Goal: Task Accomplishment & Management: Use online tool/utility

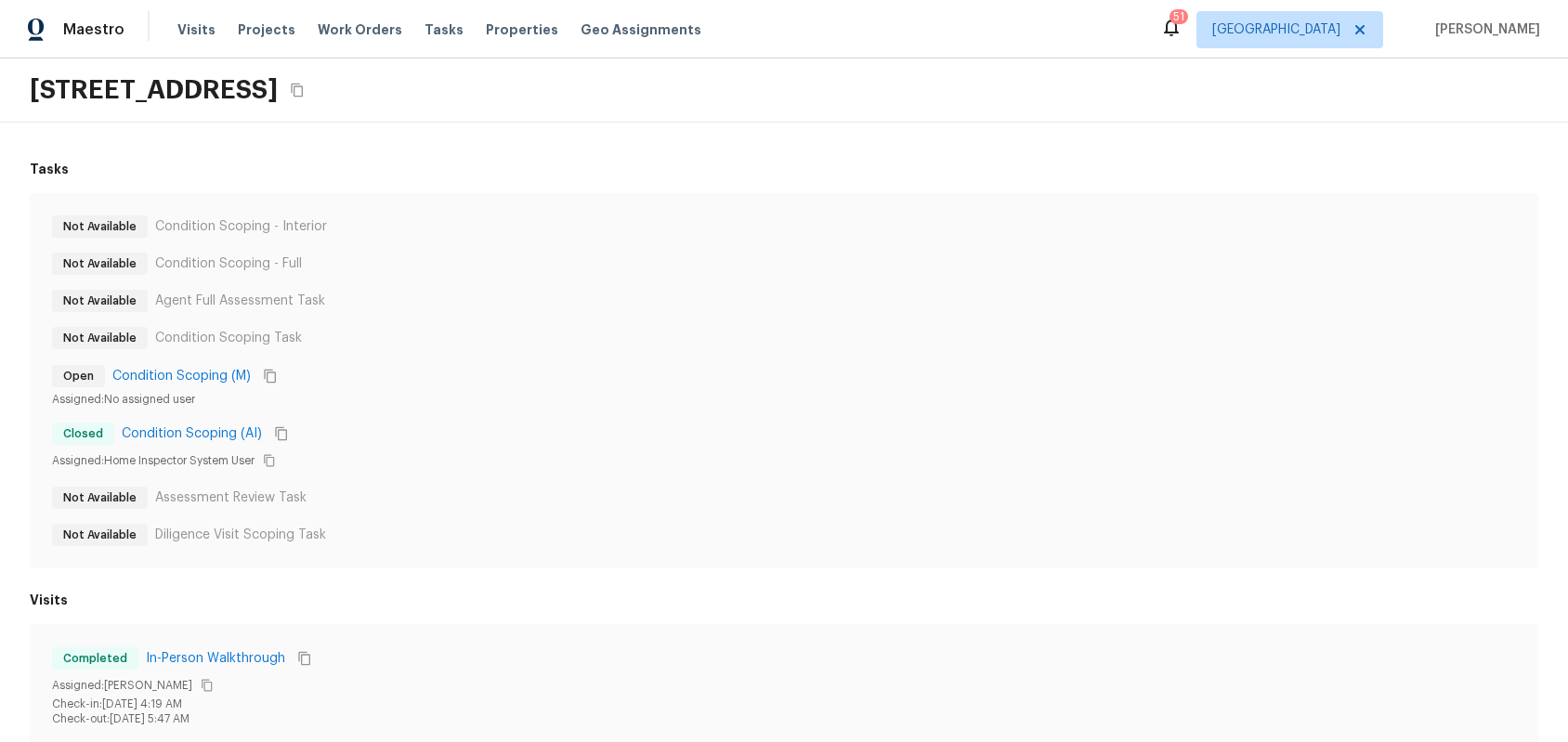
click at [610, 470] on div "Assigned: Home Inspector System User" at bounding box center [783, 461] width 1464 height 22
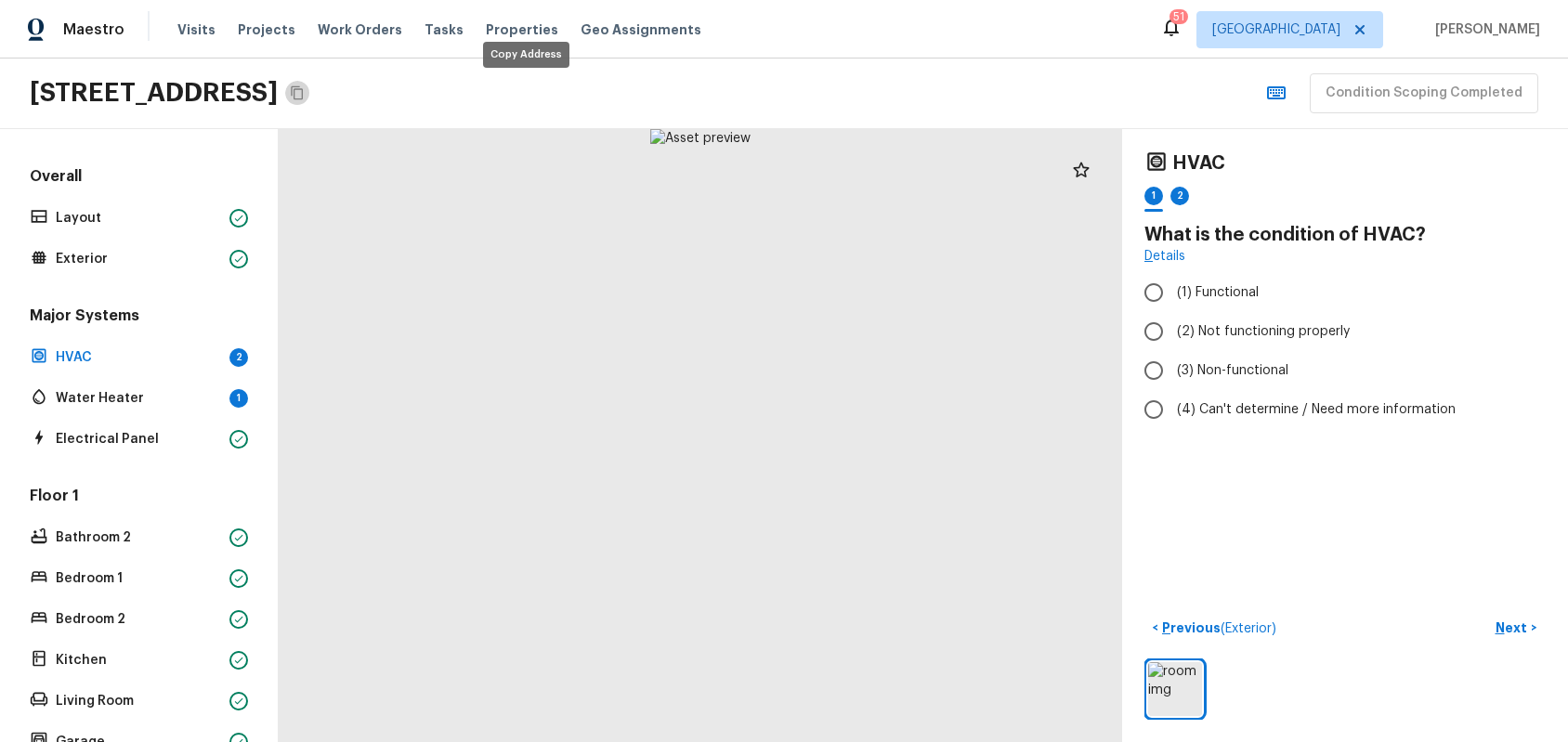
click at [304, 96] on icon "Copy Address" at bounding box center [298, 93] width 15 height 15
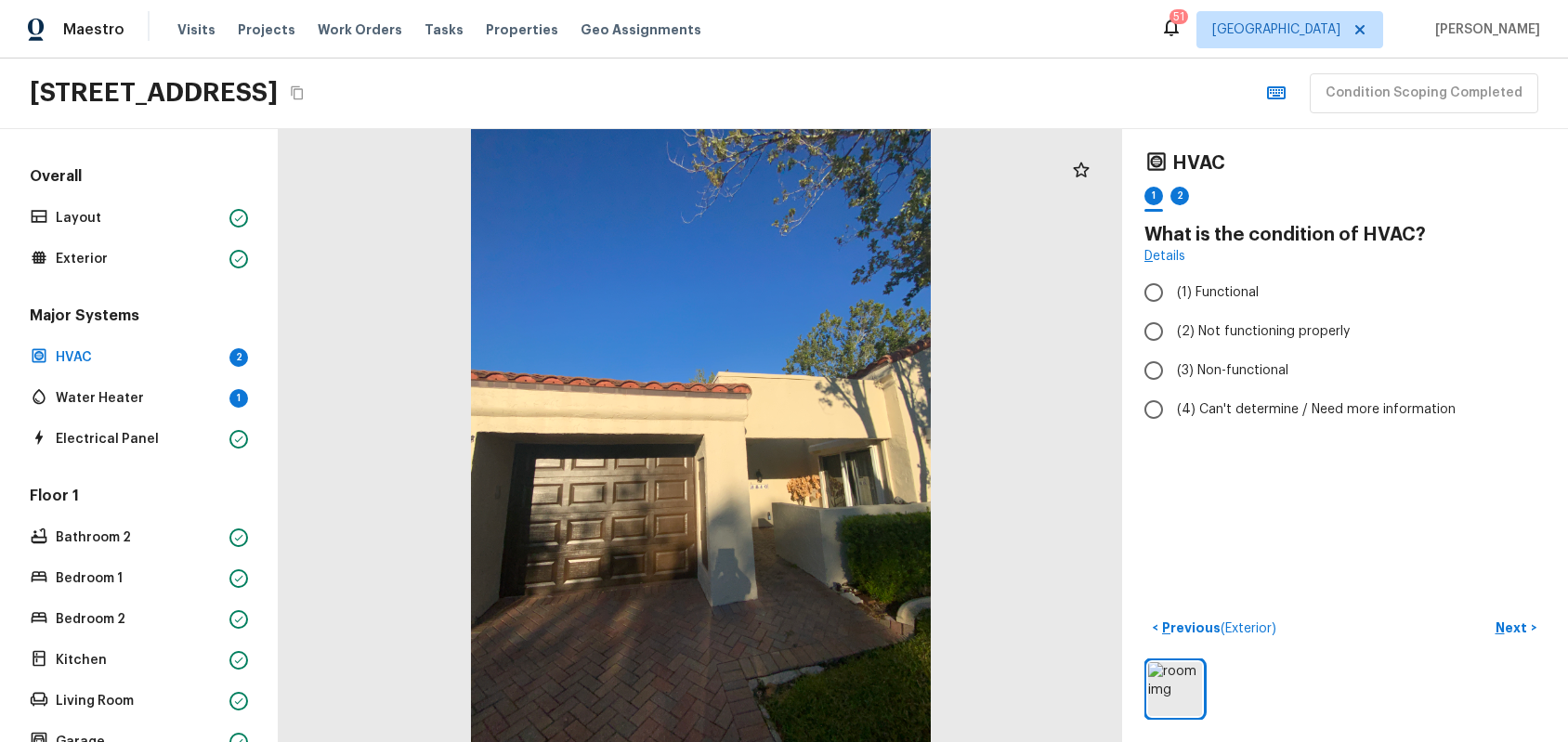
scroll to position [357, 0]
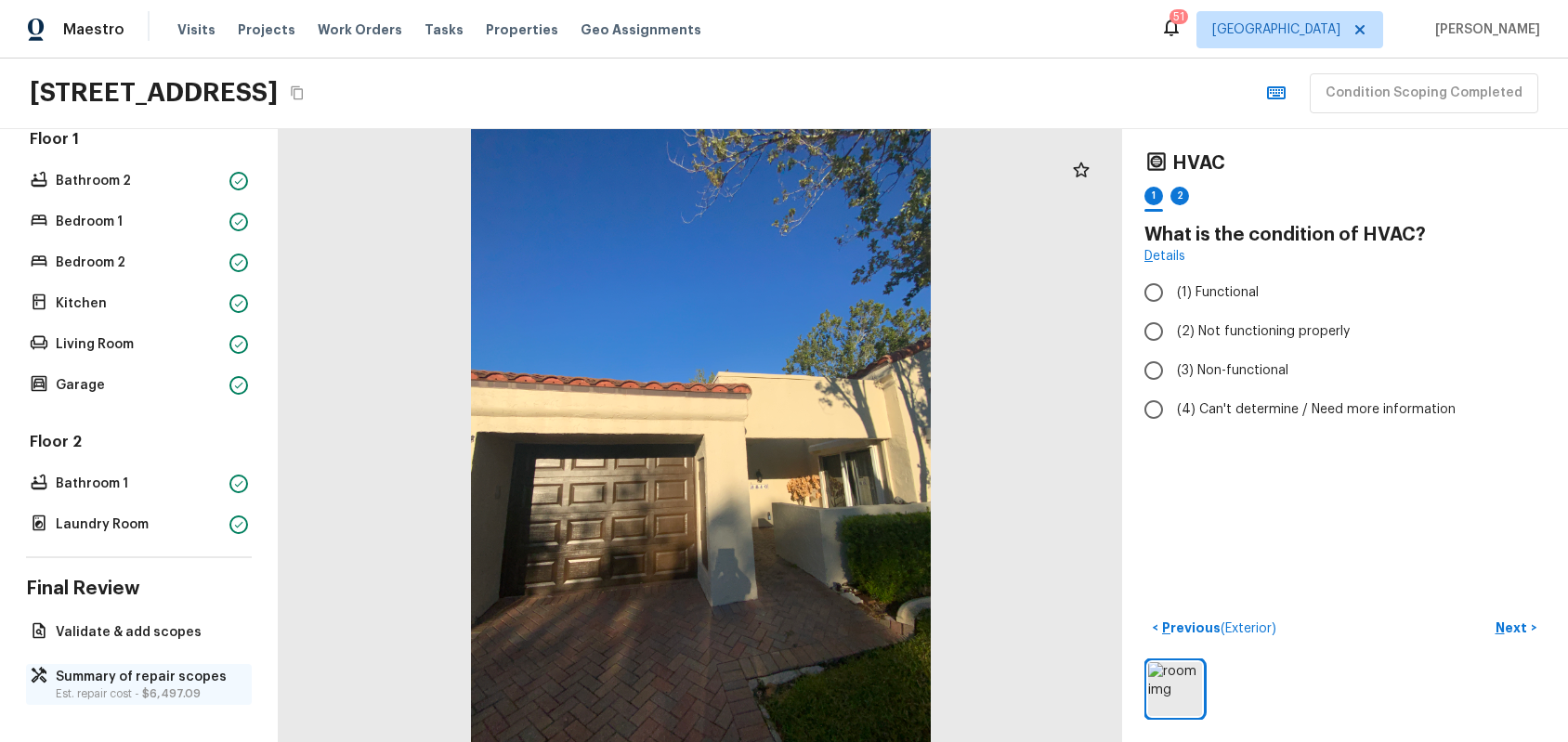
click at [130, 668] on p "Summary of repair scopes" at bounding box center [147, 677] width 185 height 18
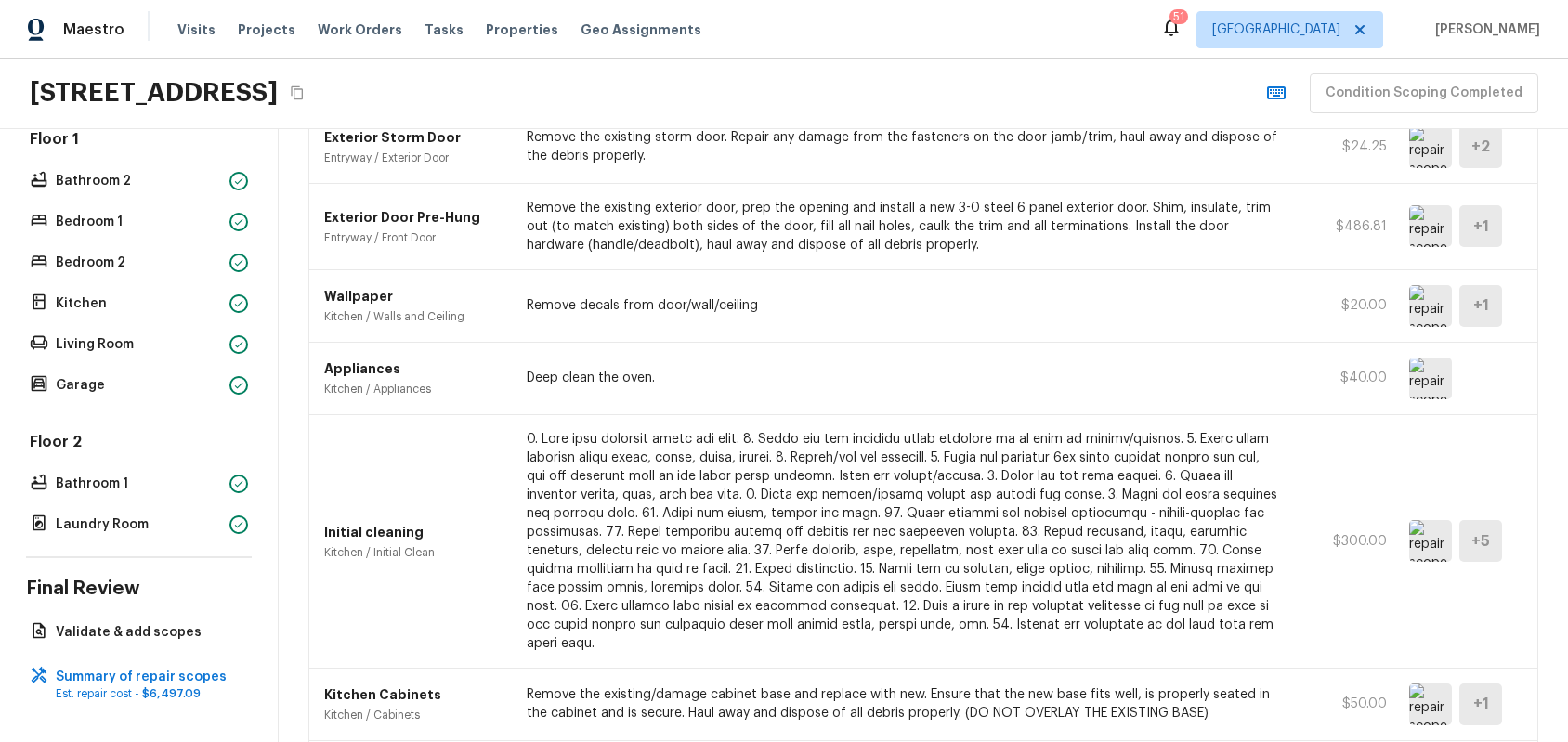
scroll to position [243, 0]
